Goal: Task Accomplishment & Management: Use online tool/utility

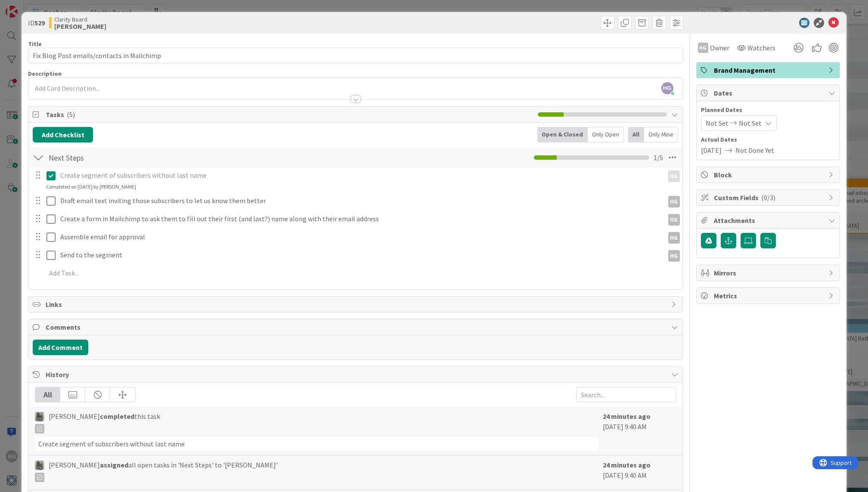
scroll to position [0, 608]
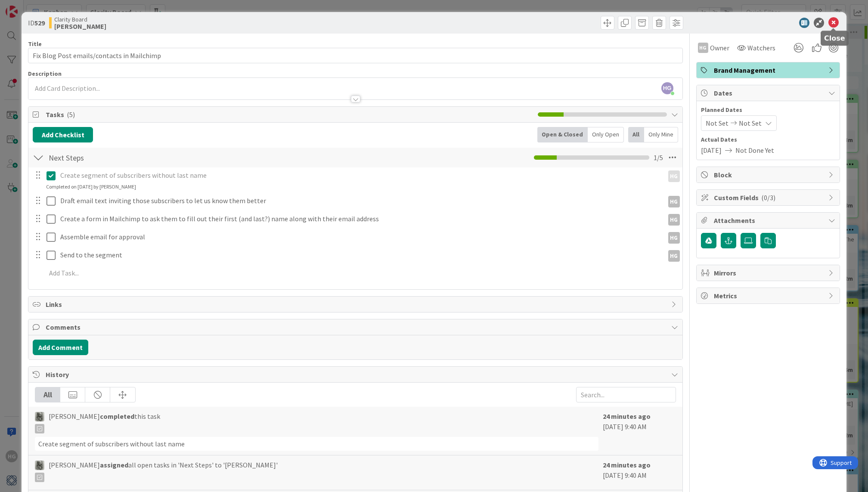
click at [834, 25] on icon at bounding box center [833, 23] width 10 height 10
click at [837, 22] on icon at bounding box center [833, 23] width 10 height 10
click at [832, 25] on icon at bounding box center [833, 23] width 10 height 10
click at [833, 23] on icon at bounding box center [833, 23] width 10 height 10
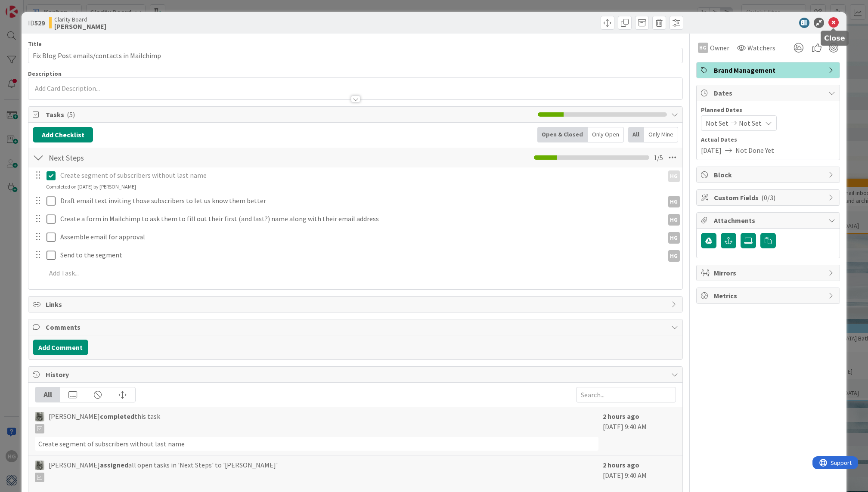
click at [830, 23] on icon at bounding box center [833, 23] width 10 height 10
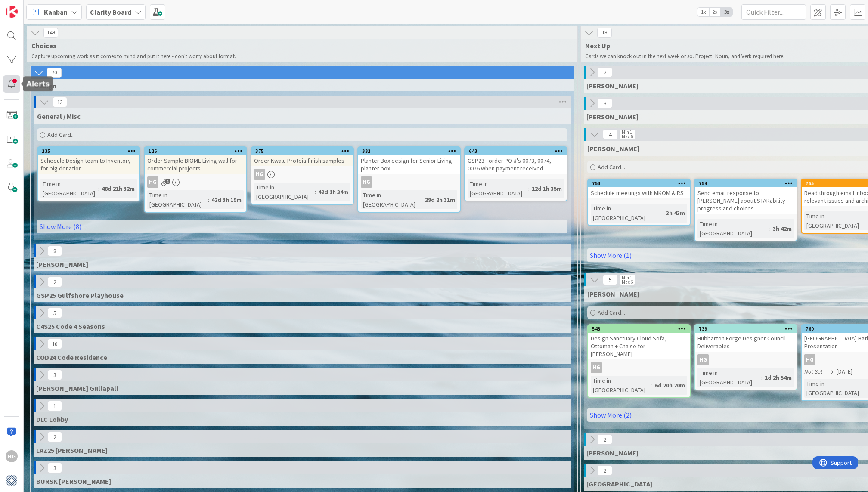
click at [11, 88] on div at bounding box center [11, 83] width 17 height 17
